Goal: Task Accomplishment & Management: Manage account settings

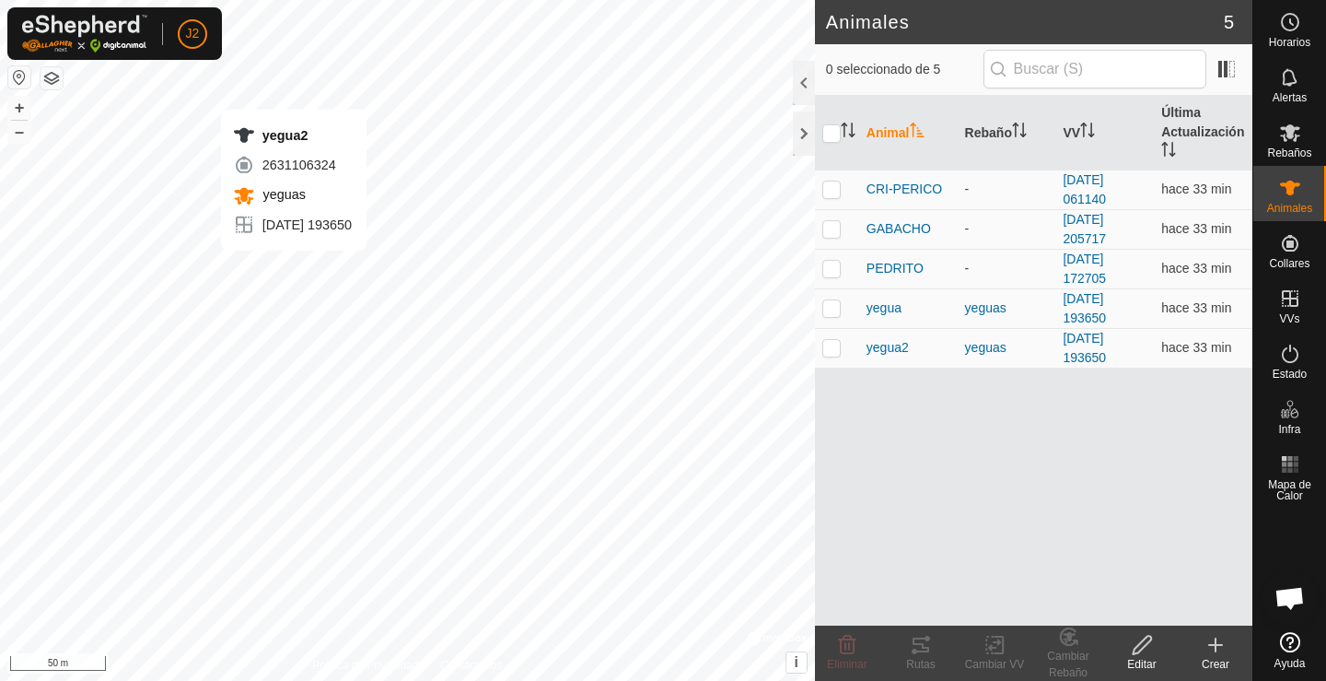
checkbox input "true"
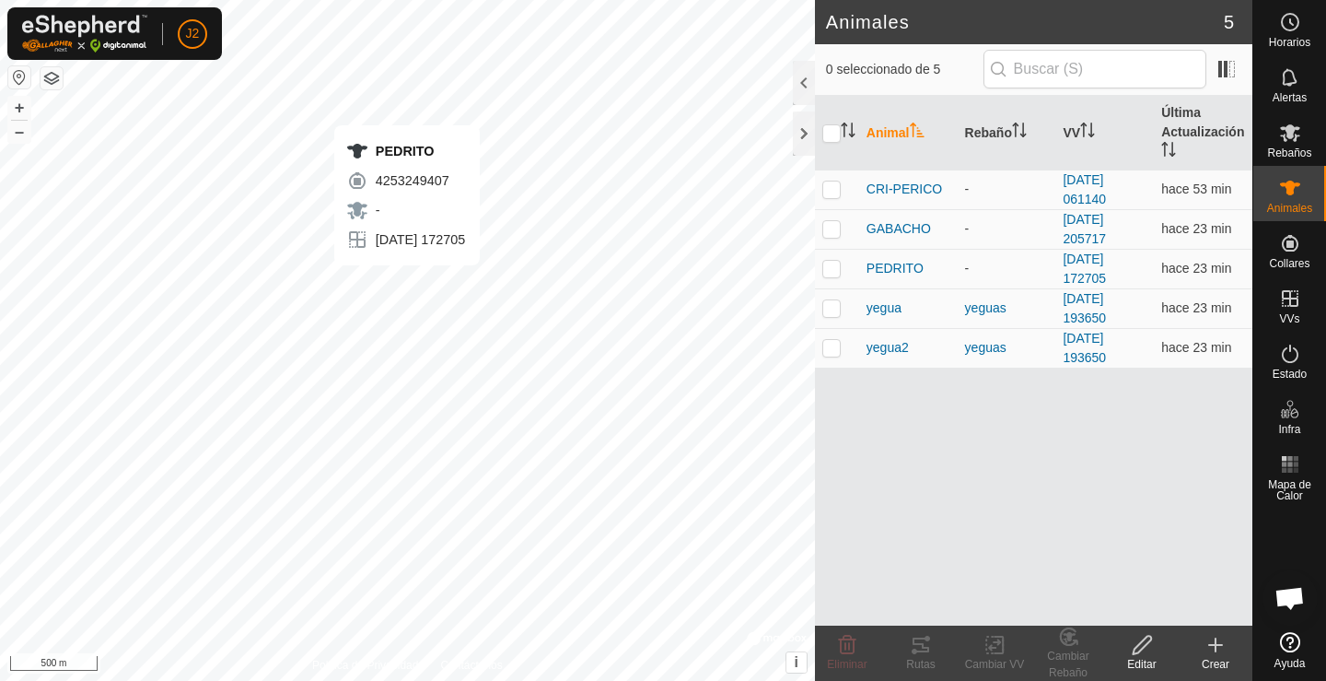
checkbox input "true"
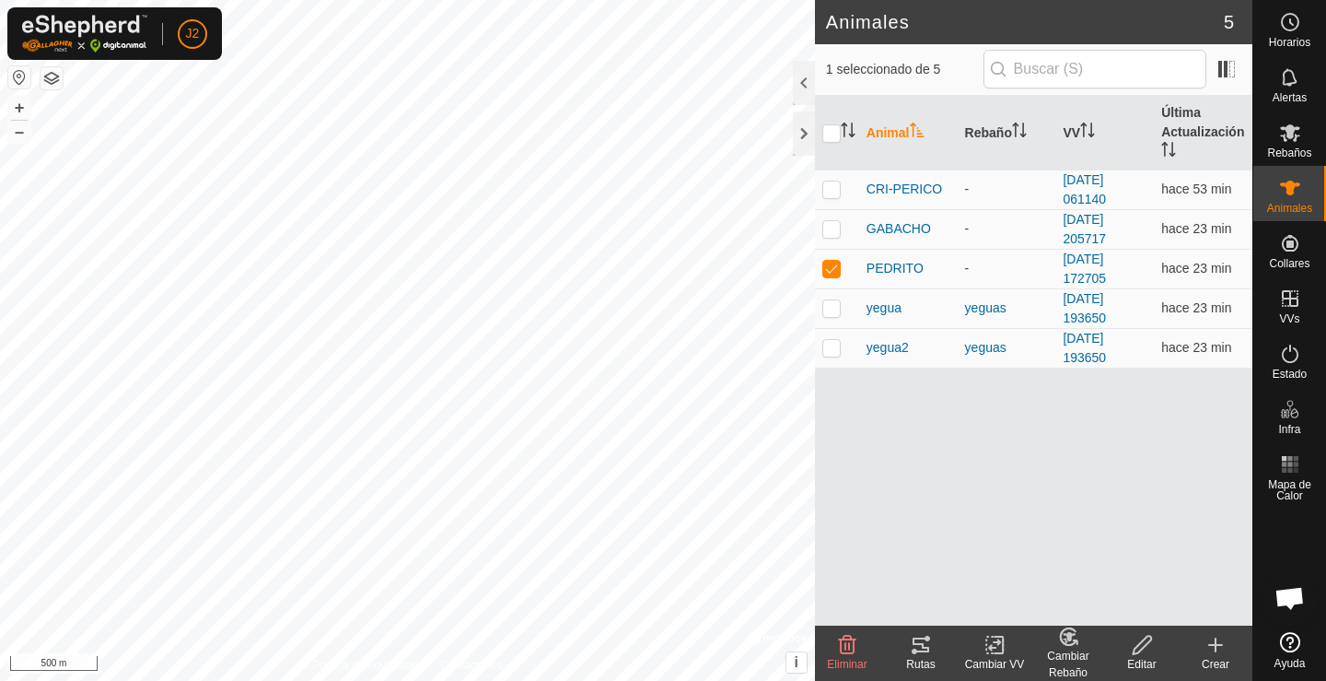
click at [917, 647] on icon at bounding box center [921, 645] width 22 height 22
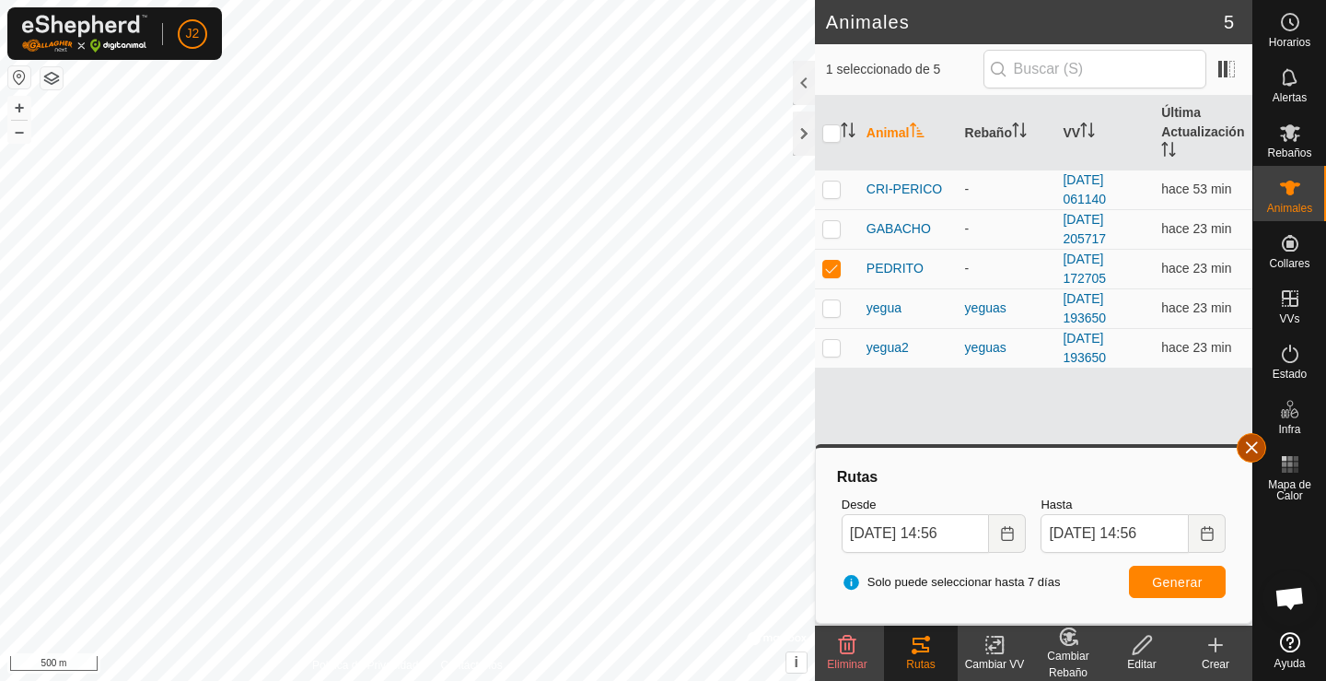
click at [1263, 442] on button "button" at bounding box center [1251, 447] width 29 height 29
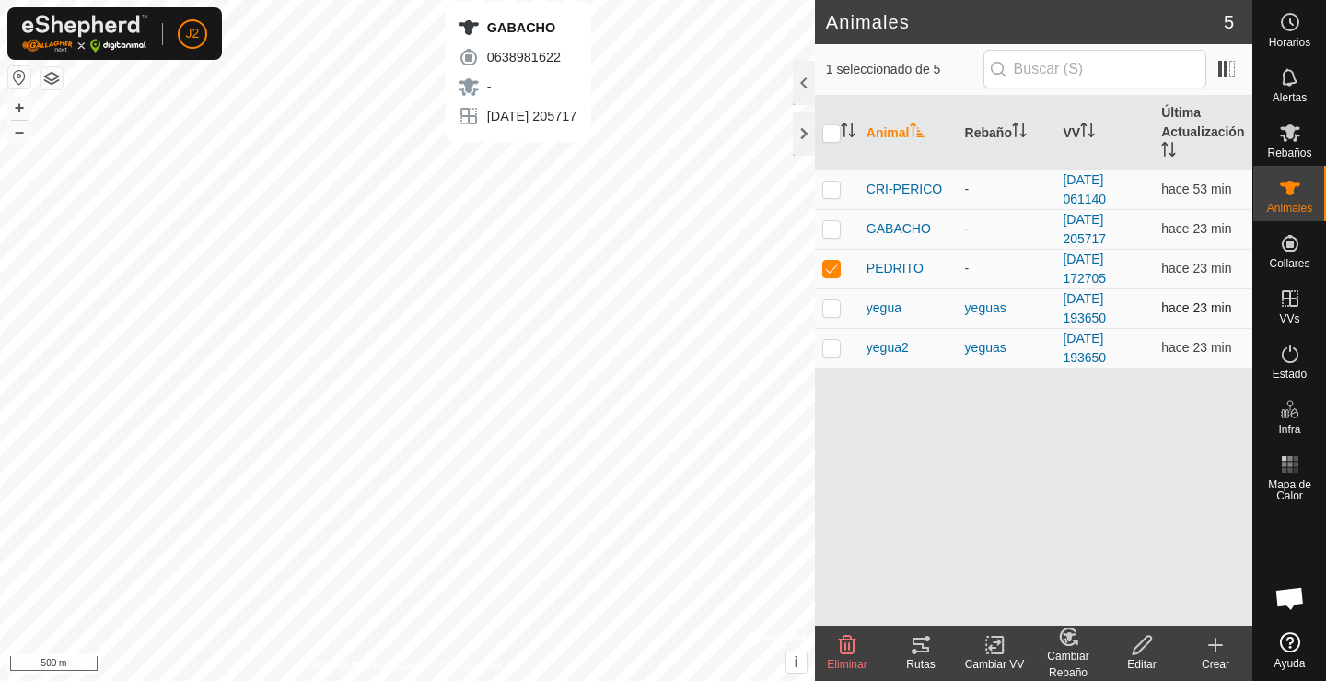
checkbox input "true"
checkbox input "false"
click at [910, 645] on icon at bounding box center [921, 645] width 22 height 22
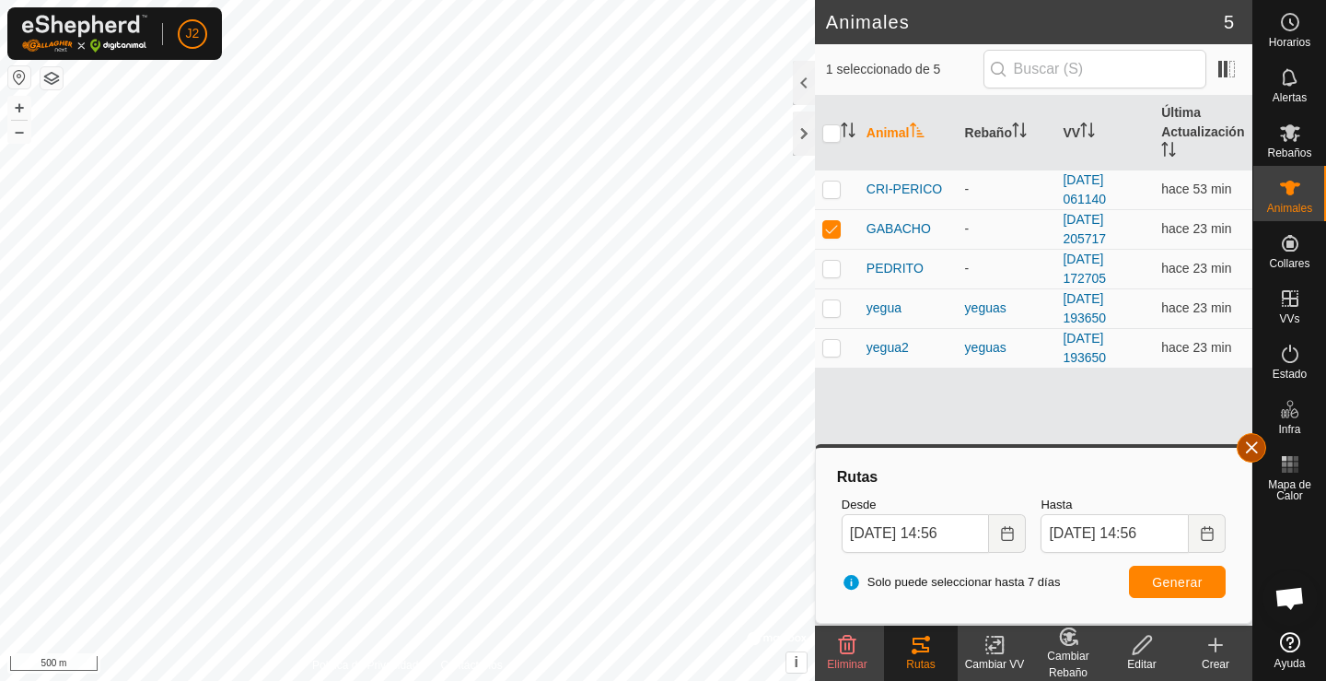
click at [1248, 446] on button "button" at bounding box center [1251, 447] width 29 height 29
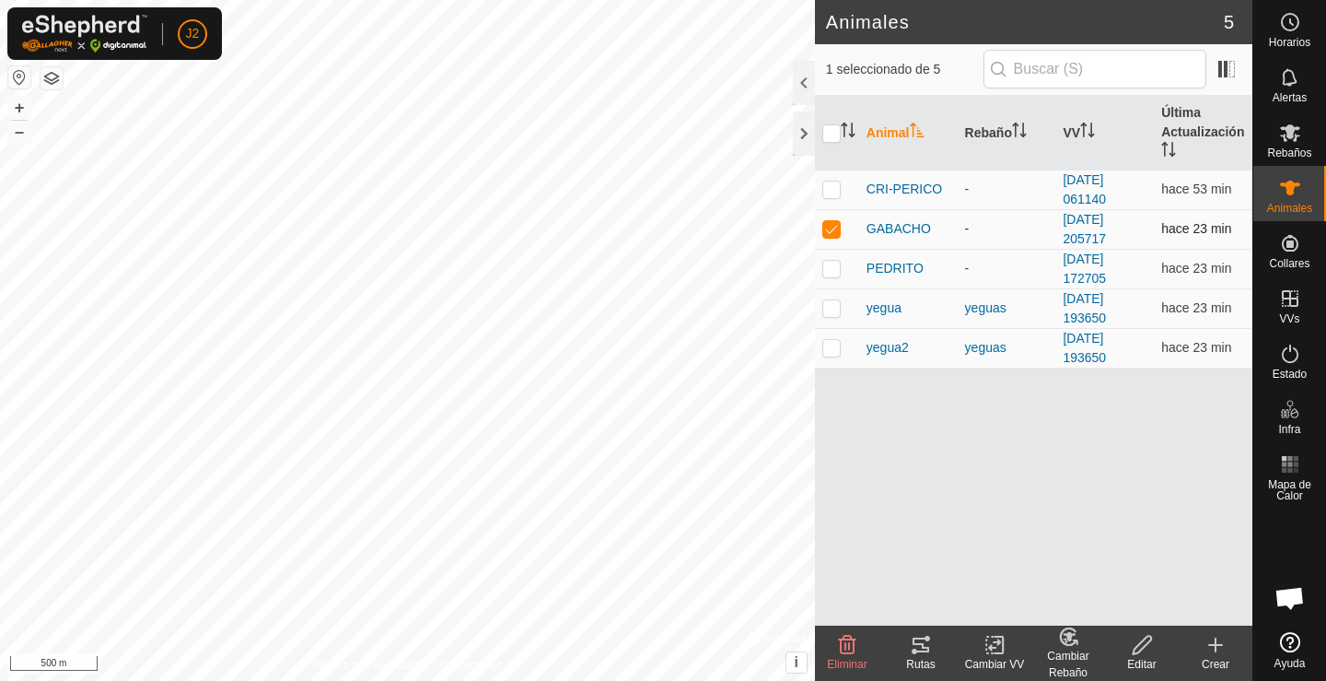
click at [834, 223] on p-checkbox at bounding box center [832, 228] width 18 height 15
checkbox input "false"
